Goal: Task Accomplishment & Management: Complete application form

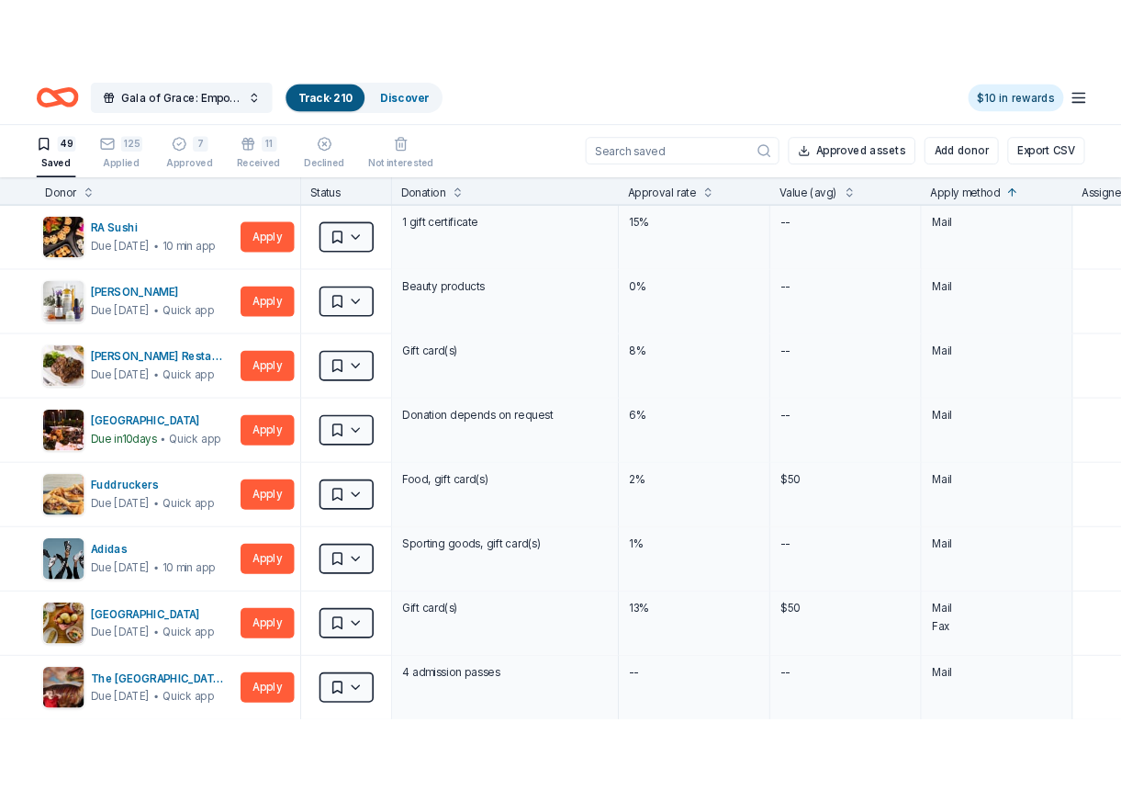
scroll to position [3306, 0]
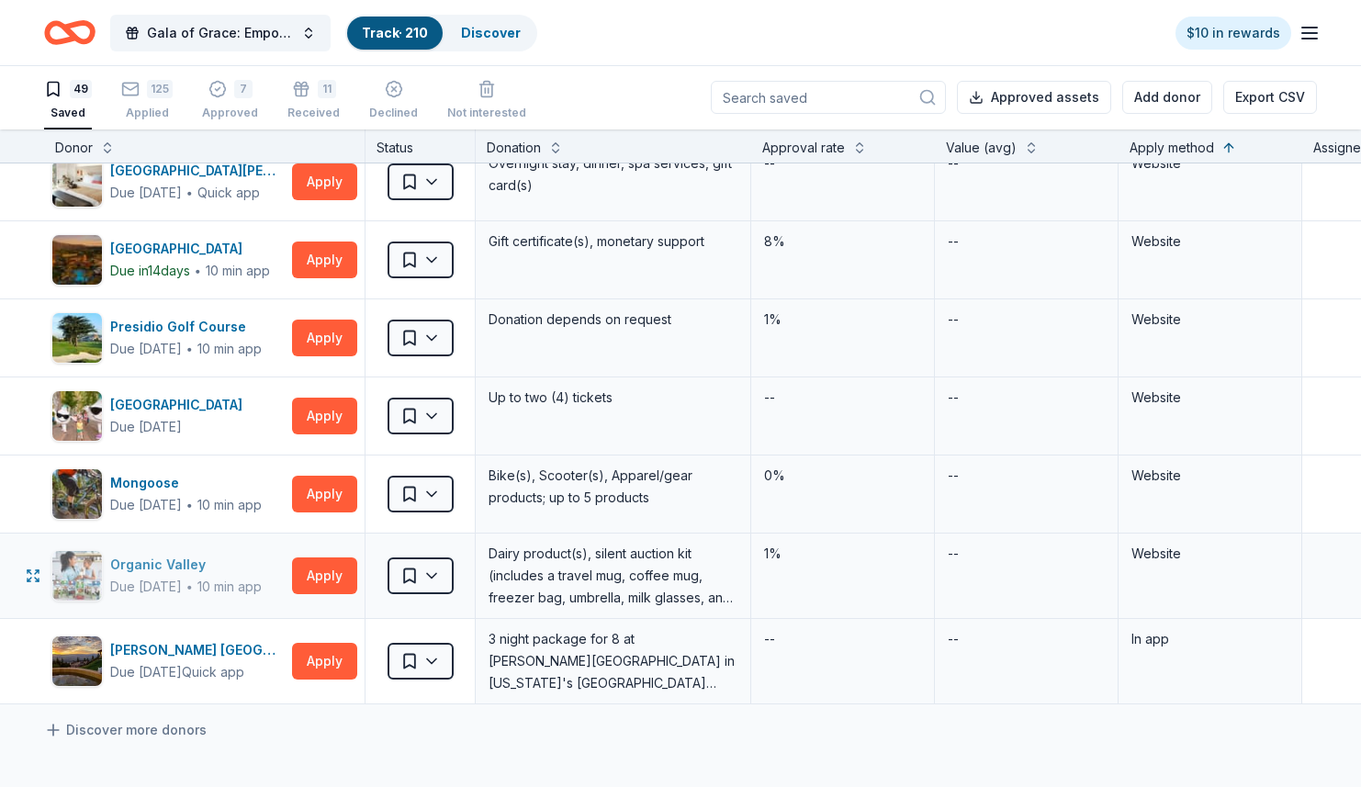
click at [174, 583] on div "Due [DATE]" at bounding box center [146, 587] width 72 height 22
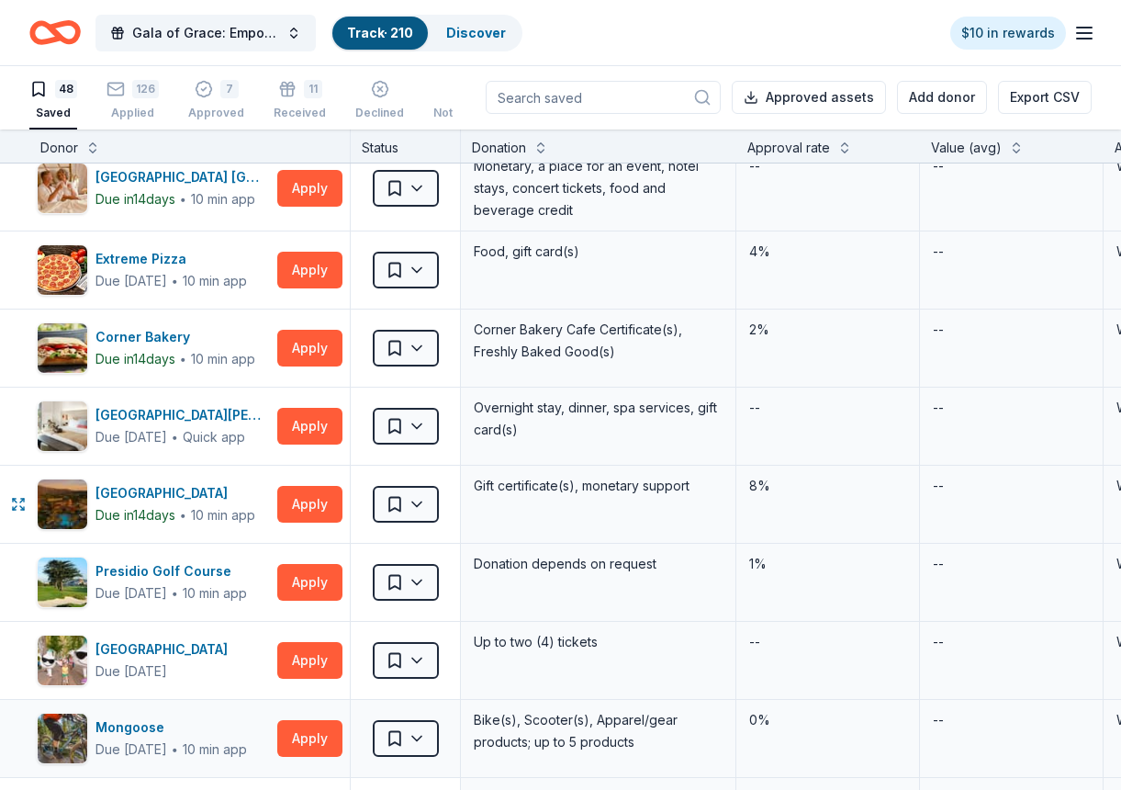
scroll to position [3030, 0]
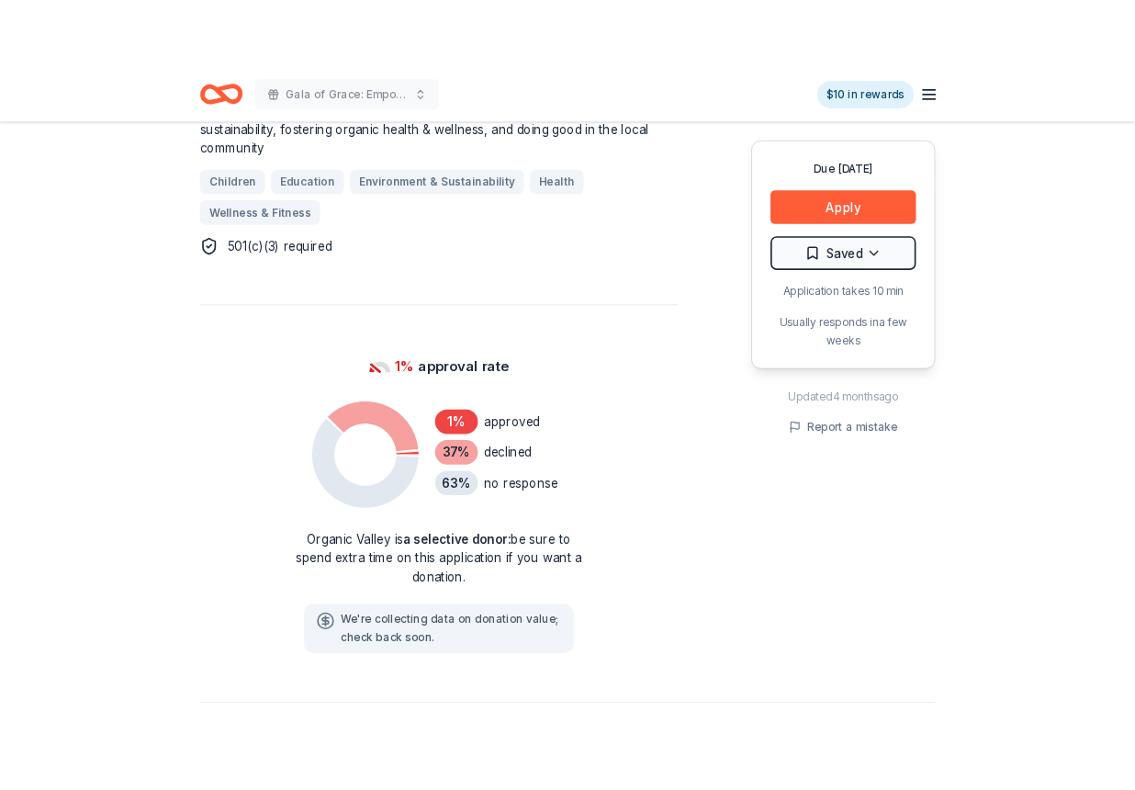
scroll to position [1102, 0]
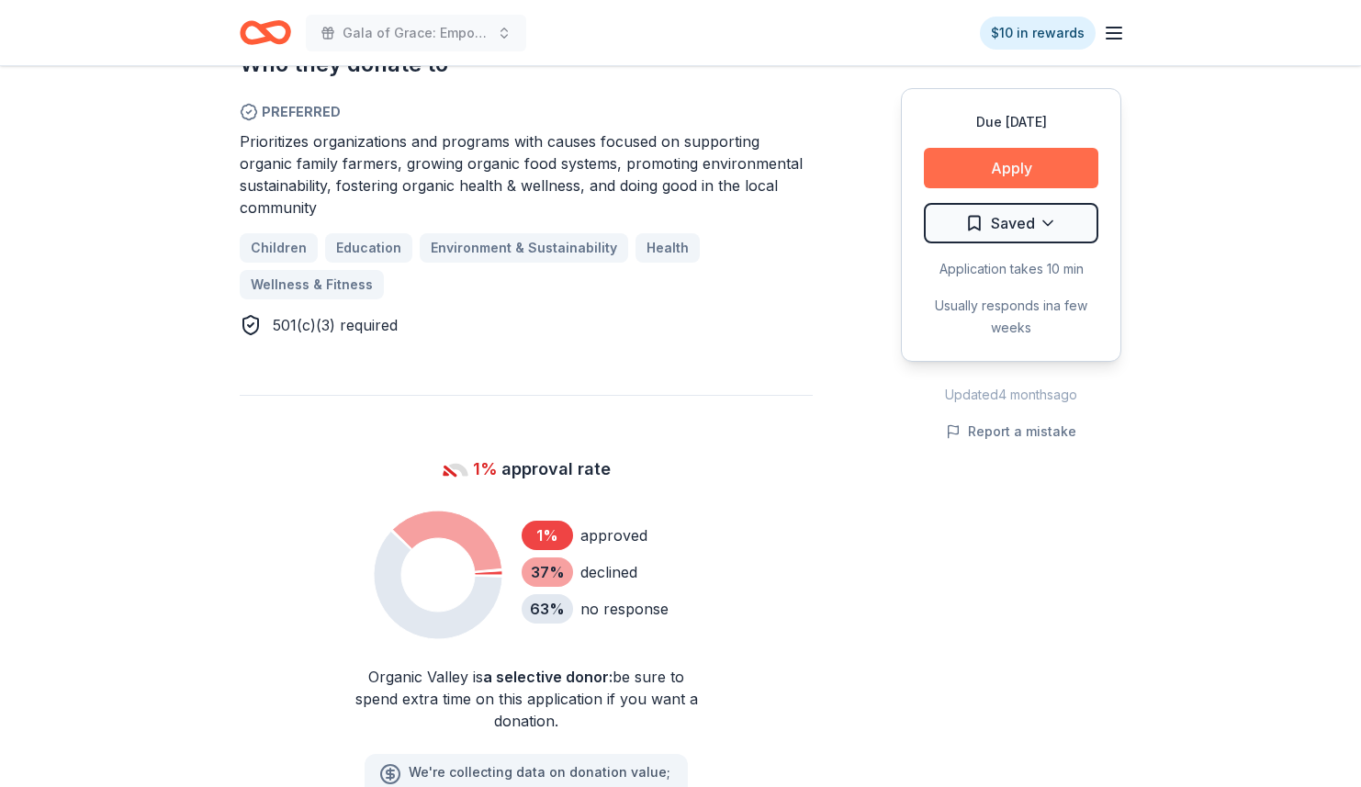
click at [1083, 158] on button "Apply" at bounding box center [1011, 168] width 174 height 40
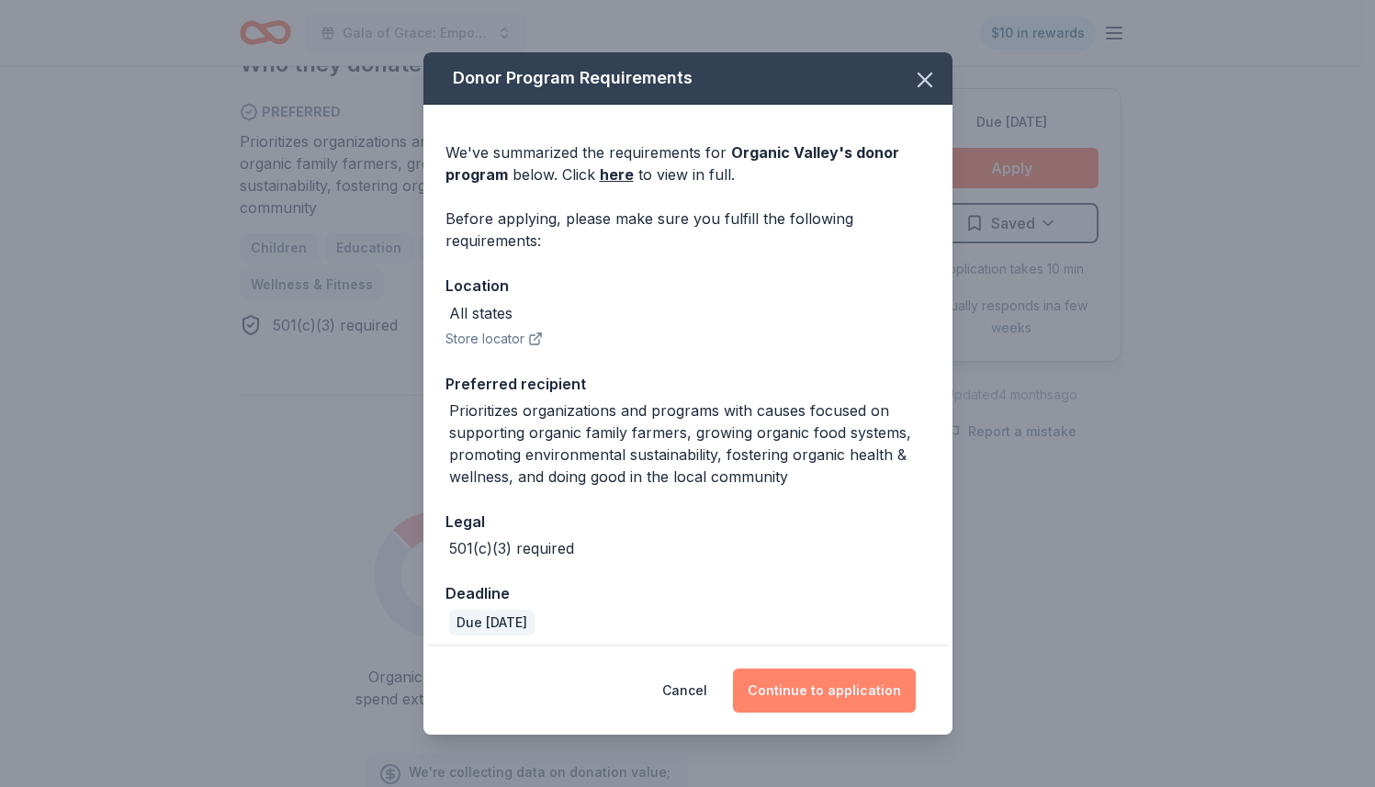
click at [893, 680] on button "Continue to application" at bounding box center [824, 690] width 183 height 44
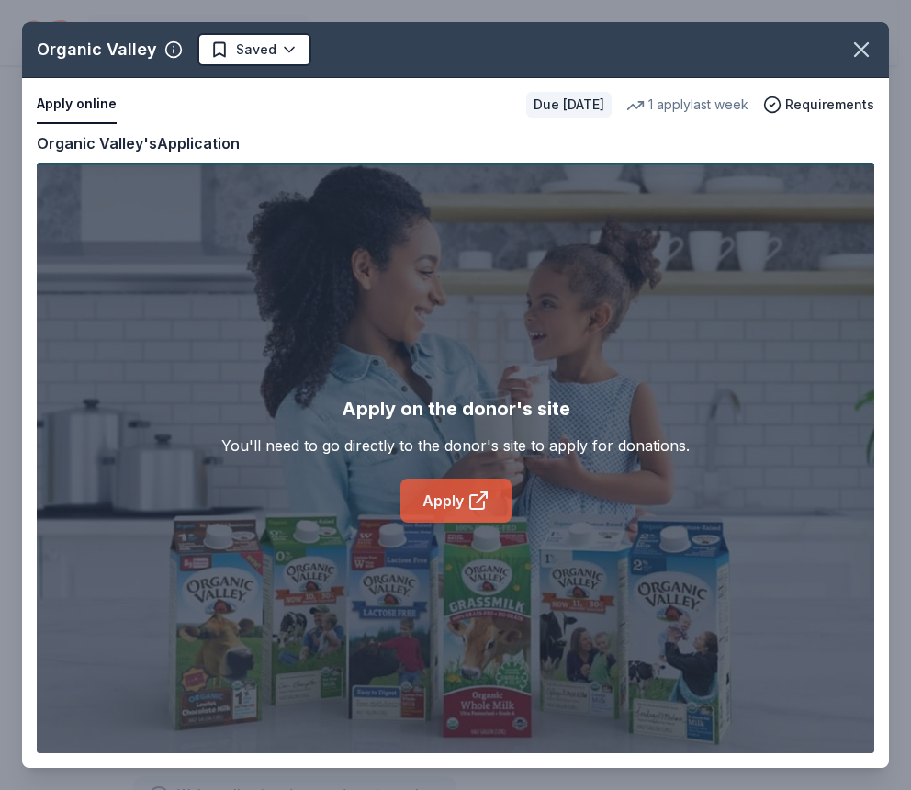
click at [439, 506] on link "Apply" at bounding box center [455, 500] width 111 height 44
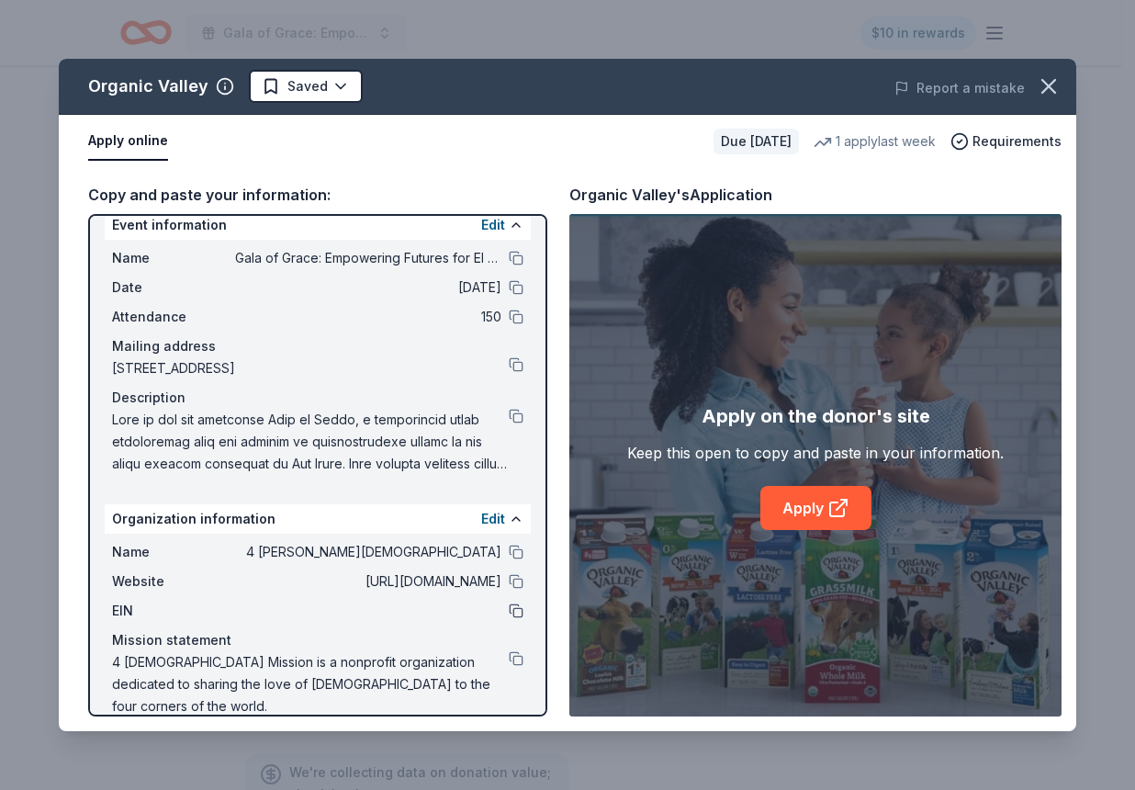
scroll to position [23, 0]
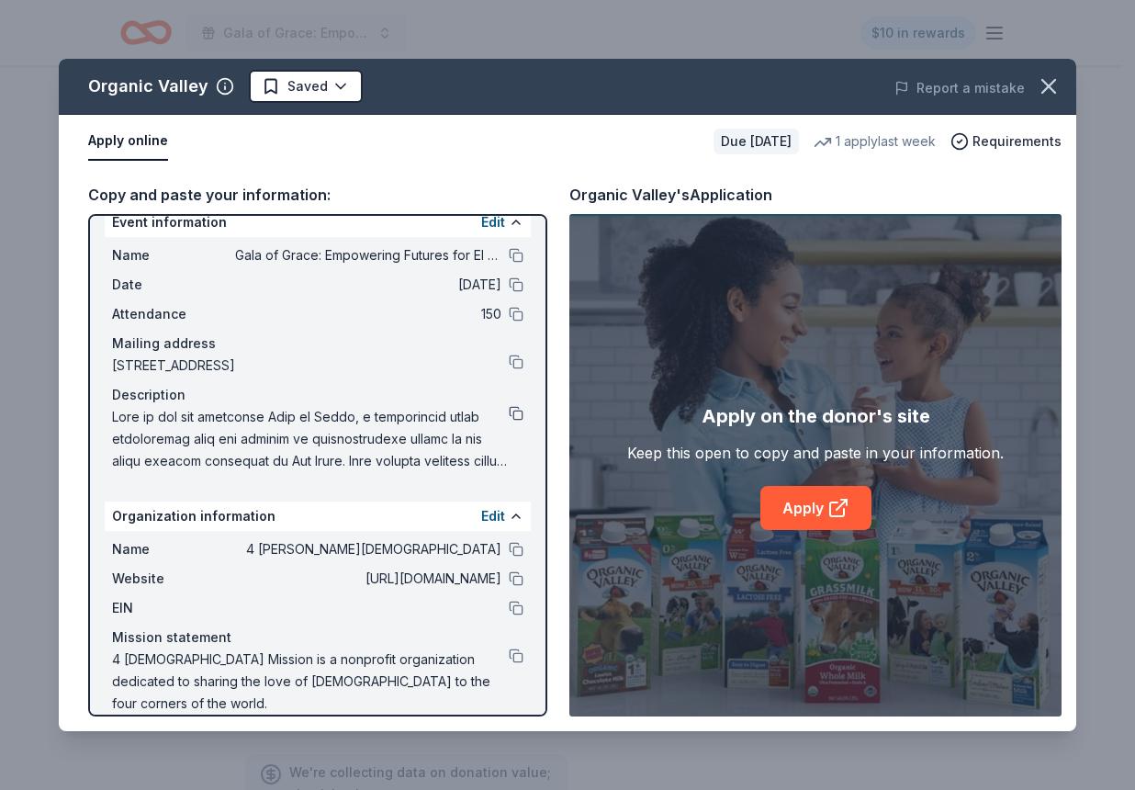
click at [509, 414] on button at bounding box center [516, 413] width 15 height 15
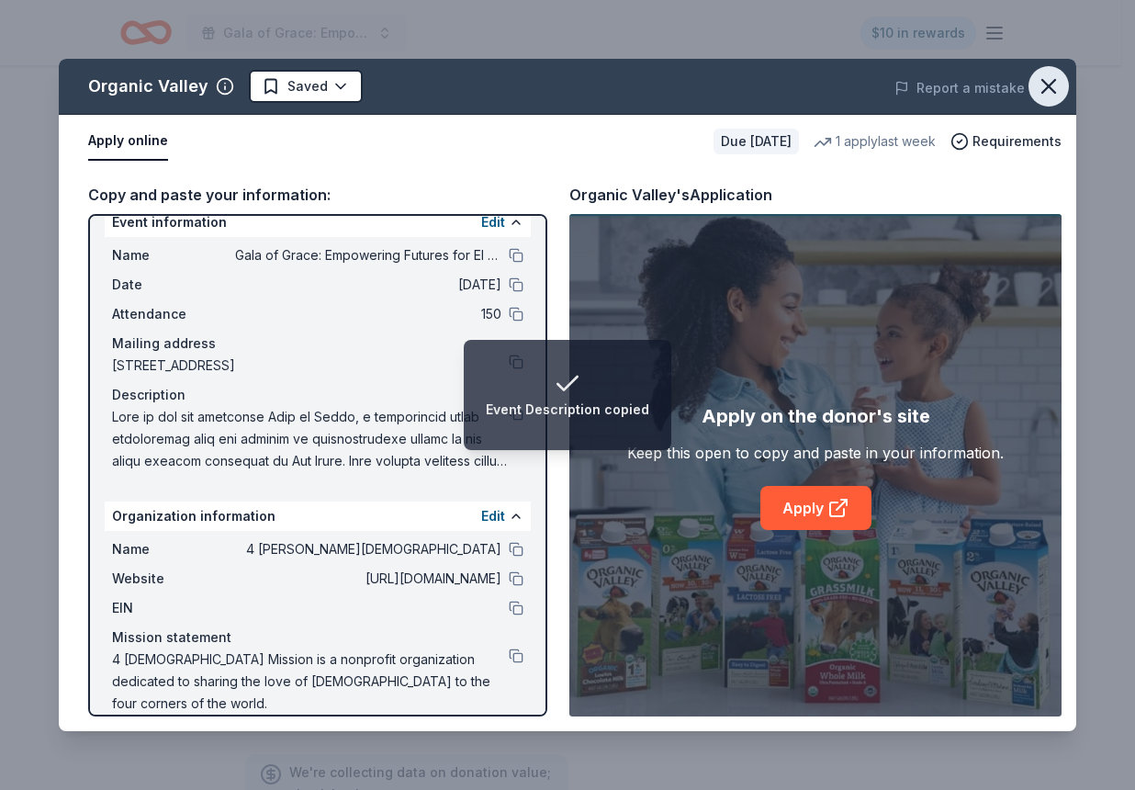
click at [1047, 92] on icon "button" at bounding box center [1049, 86] width 26 height 26
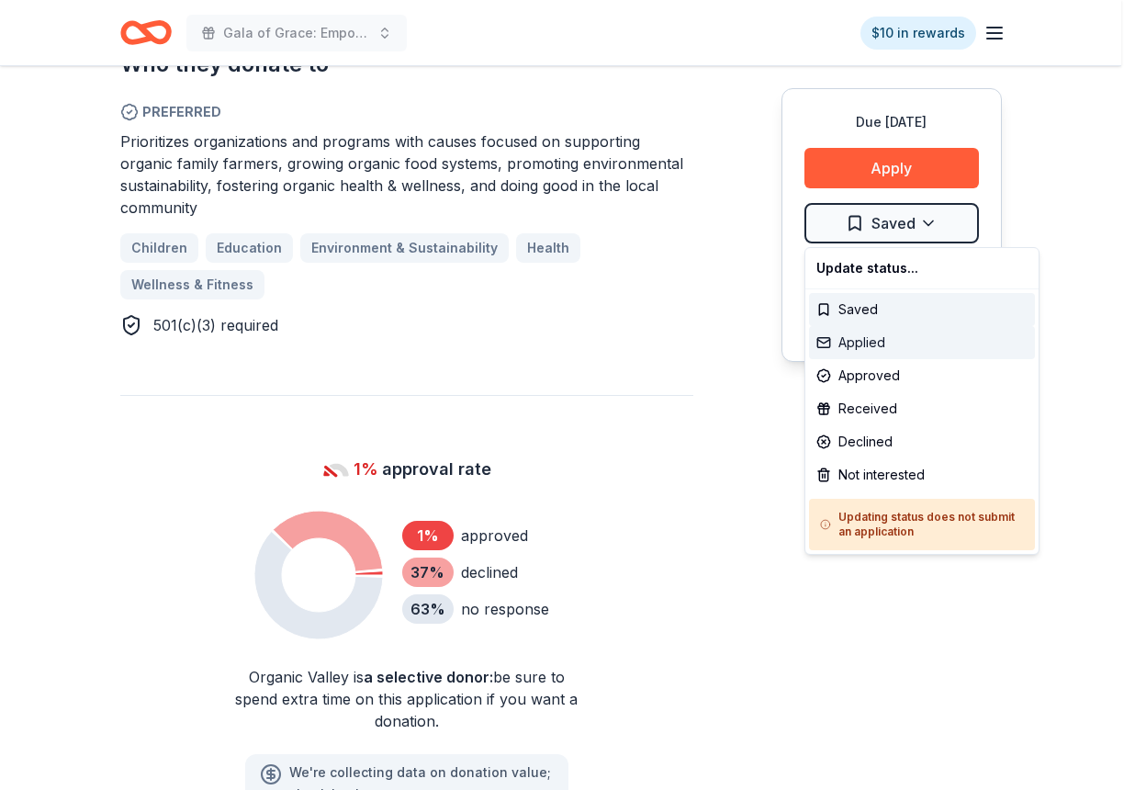
click at [917, 341] on div "Applied" at bounding box center [922, 342] width 226 height 33
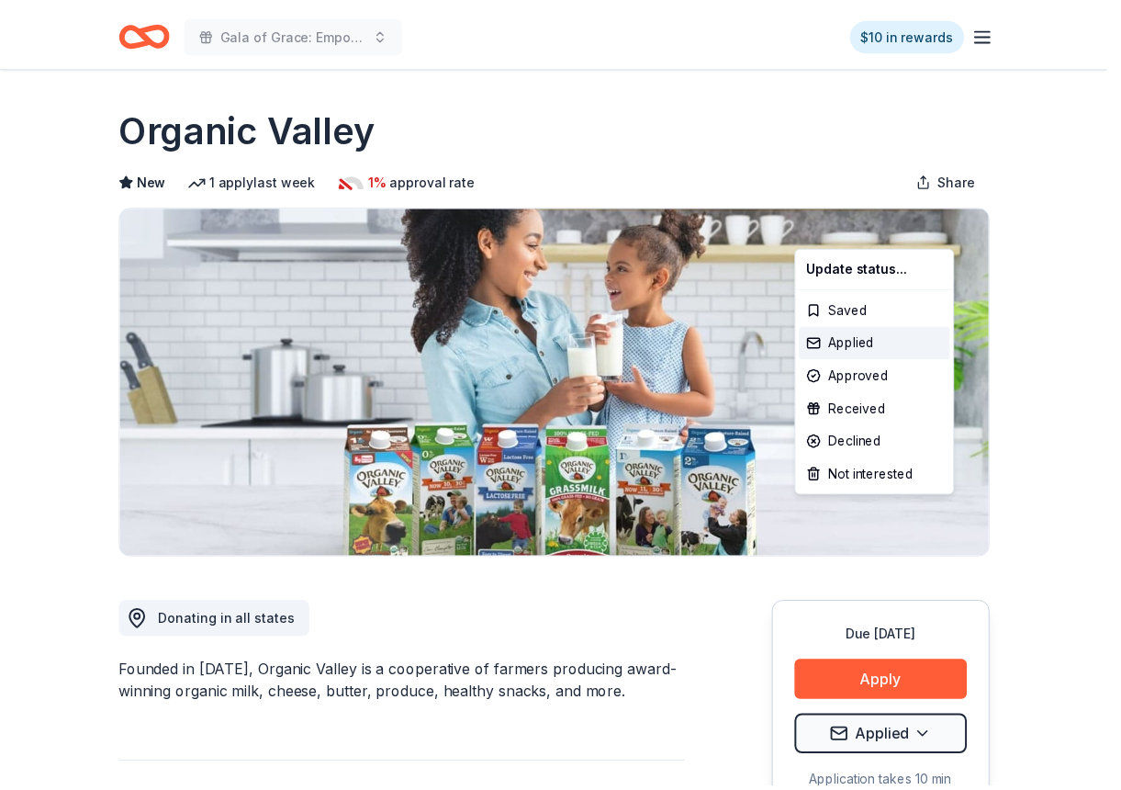
scroll to position [0, 0]
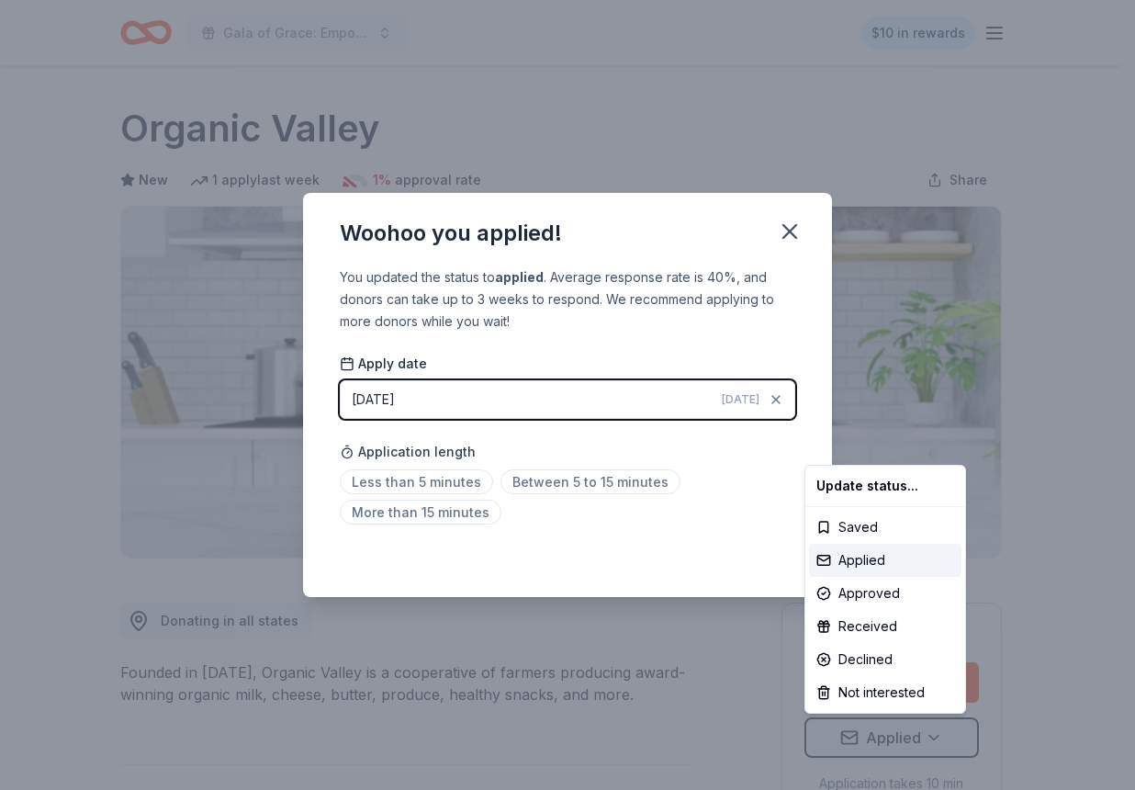
click at [785, 226] on html "Gala of Grace: Empowering Futures for El Porvenir $10 in rewards Due [DATE] Sha…" at bounding box center [567, 395] width 1135 height 790
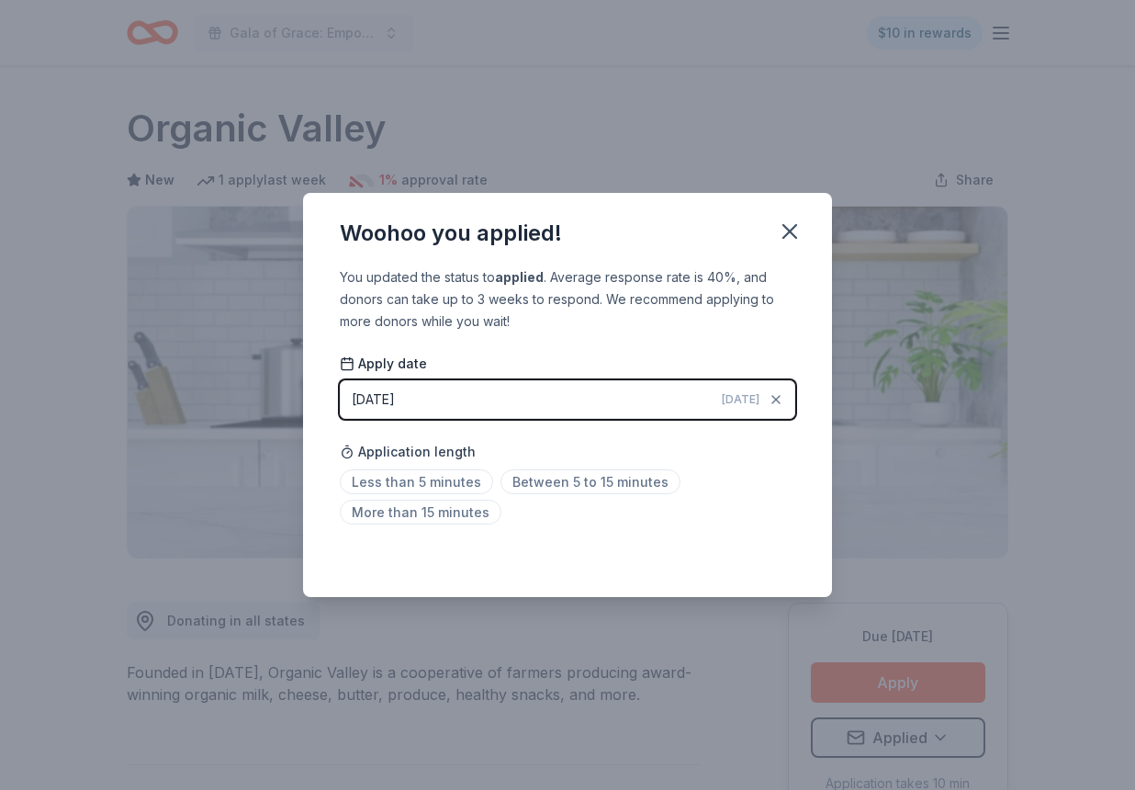
click at [785, 226] on icon "button" at bounding box center [789, 231] width 13 height 13
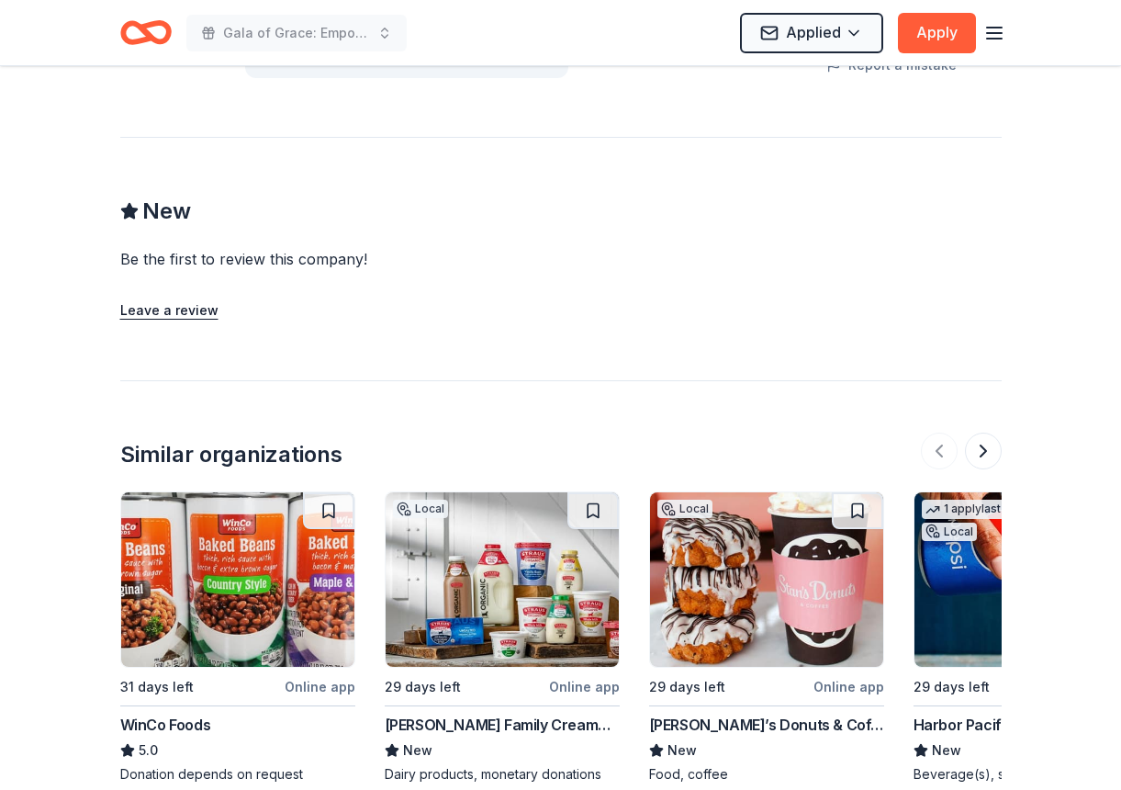
scroll to position [1928, 0]
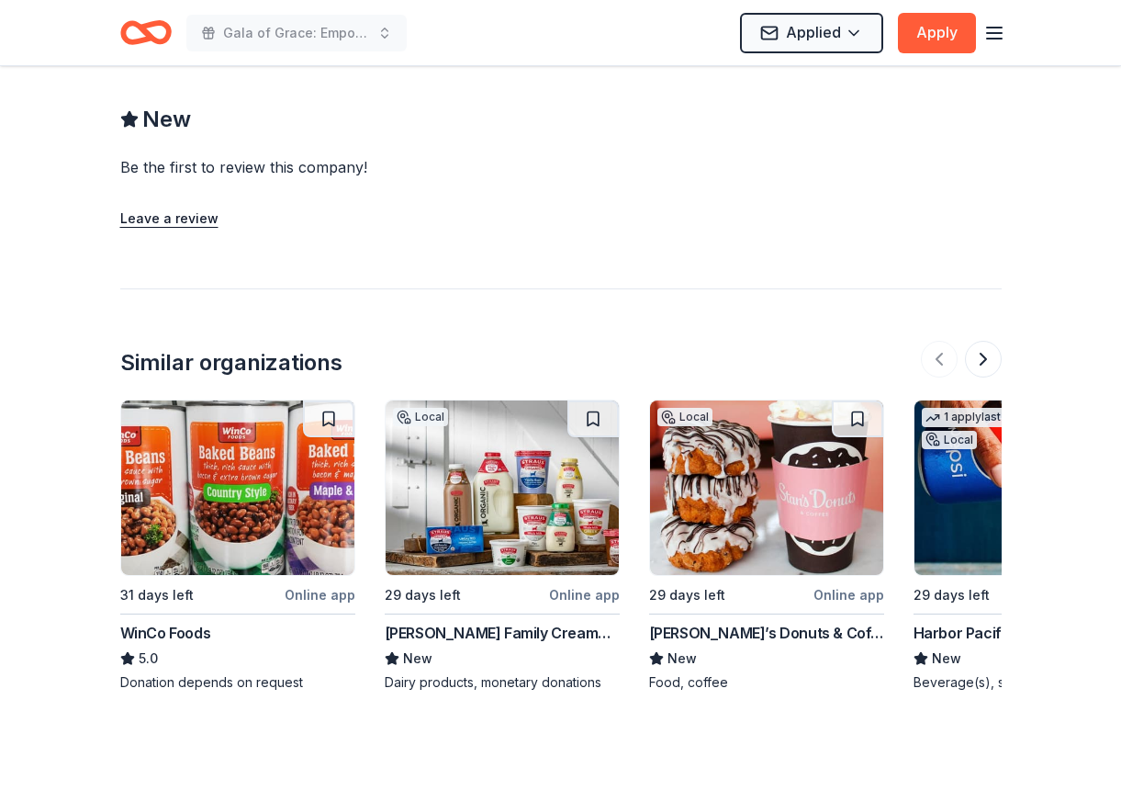
click at [754, 493] on img at bounding box center [766, 487] width 233 height 174
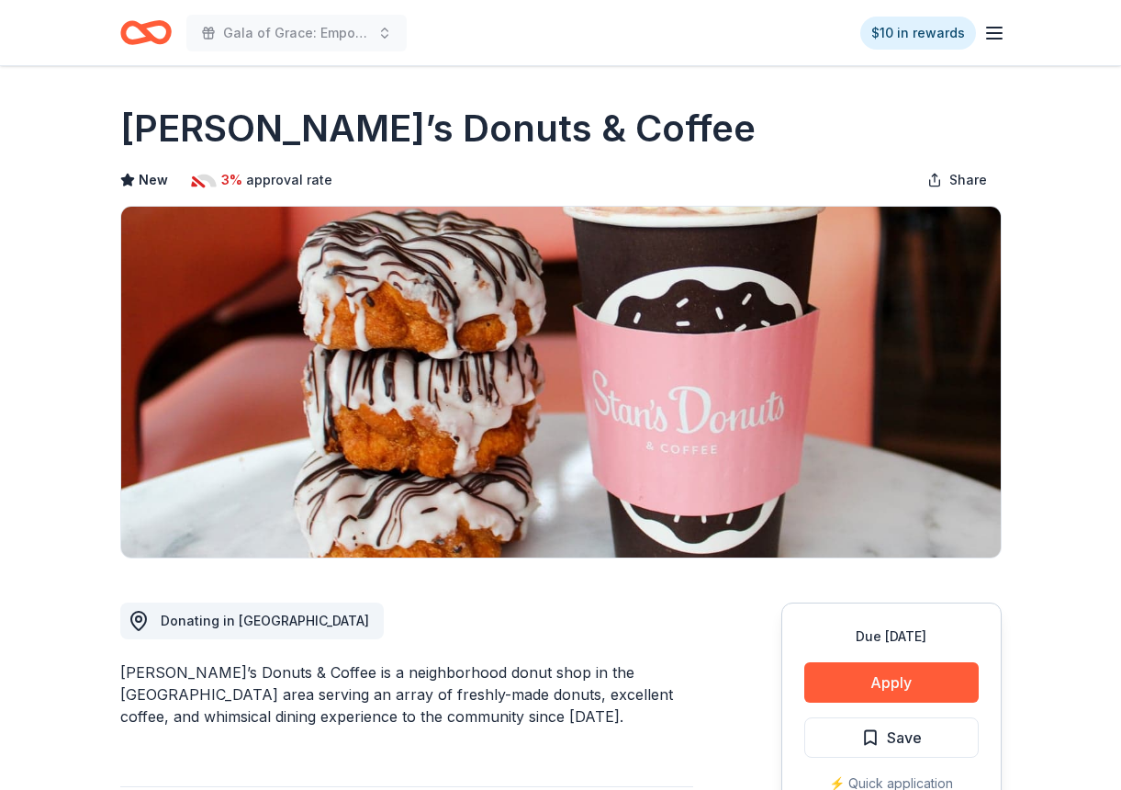
click at [137, 25] on icon "Home" at bounding box center [137, 32] width 28 height 18
